Goal: Find contact information: Obtain details needed to contact an individual or organization

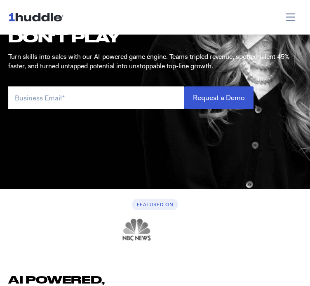
scroll to position [109, 0]
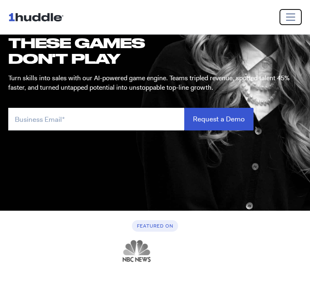
click at [292, 16] on span "Toggle navigation" at bounding box center [290, 17] width 12 height 12
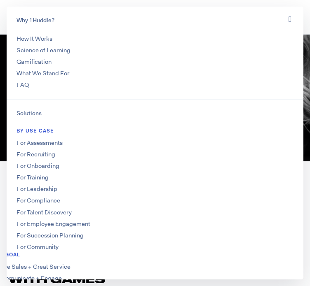
scroll to position [156, 0]
click at [26, 89] on link "FAQ" at bounding box center [22, 85] width 12 height 8
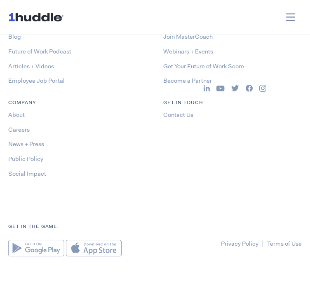
scroll to position [2100, 0]
click at [183, 111] on link "Contact Us" at bounding box center [178, 115] width 30 height 8
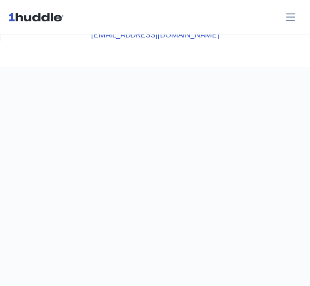
scroll to position [207, 0]
drag, startPoint x: 123, startPoint y: 158, endPoint x: 12, endPoint y: 157, distance: 111.6
copy link "support@1huddle.co"
drag, startPoint x: 189, startPoint y: 130, endPoint x: 135, endPoint y: 132, distance: 54.8
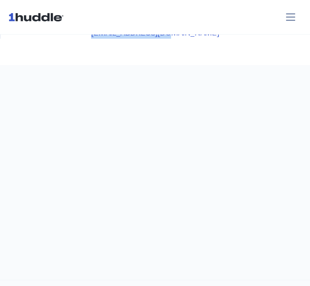
click at [135, 7] on h4 "(646) 926-1942" at bounding box center [155, 1] width 310 height 11
copy link "(646) 926-1942"
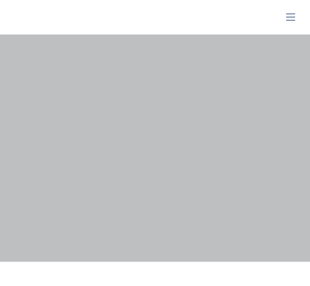
scroll to position [2103, 0]
